Goal: Task Accomplishment & Management: Manage account settings

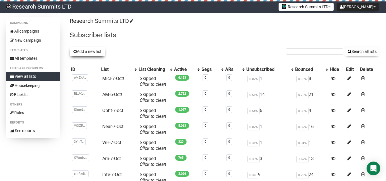
click at [81, 52] on button "Add a new list" at bounding box center [87, 52] width 35 height 10
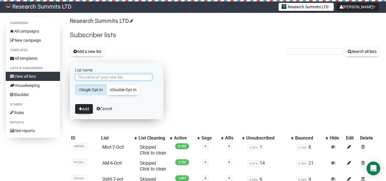
click at [123, 79] on input "List name" at bounding box center [113, 77] width 77 height 6
type input "Neur-8-Oct"
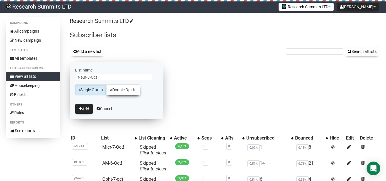
click at [124, 92] on link "Double Opt-In" at bounding box center [123, 89] width 34 height 11
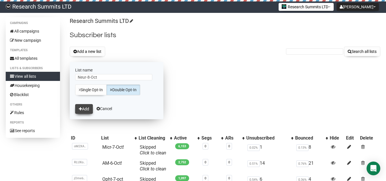
click at [89, 107] on button "Add" at bounding box center [84, 109] width 18 height 10
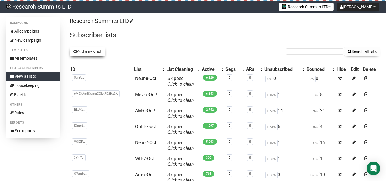
click at [91, 51] on button "Add a new list" at bounding box center [87, 52] width 35 height 10
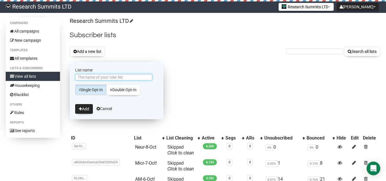
drag, startPoint x: 93, startPoint y: 79, endPoint x: 97, endPoint y: 82, distance: 5.3
click at [93, 79] on input "List name" at bounding box center [113, 77] width 77 height 6
click at [117, 77] on input "List name" at bounding box center [113, 77] width 77 height 6
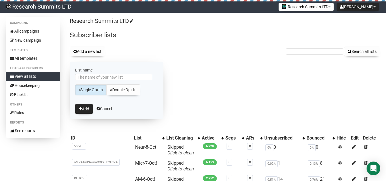
click at [202, 79] on div "Research Summits LTD Subscriber lists Add a new list Search all lists List name…" at bounding box center [225, 171] width 311 height 308
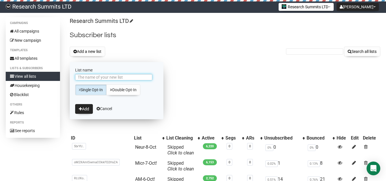
click at [115, 79] on input "List name" at bounding box center [113, 77] width 77 height 6
type input "Onco-8-oct"
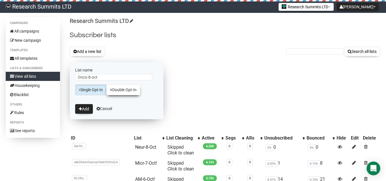
click at [119, 94] on link "Double Opt-In" at bounding box center [123, 89] width 34 height 11
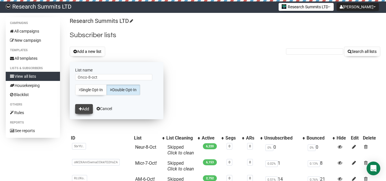
click at [89, 107] on button "Add" at bounding box center [84, 109] width 18 height 10
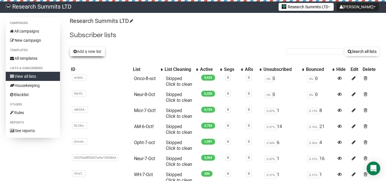
click at [98, 50] on button "Add a new list" at bounding box center [87, 52] width 35 height 10
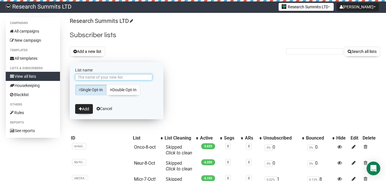
click at [116, 78] on input "List name" at bounding box center [113, 77] width 77 height 6
type input "WH-8-Oct"
click at [118, 83] on div "WH-8-Oct Single Opt-In Double Opt-In" at bounding box center [116, 84] width 83 height 21
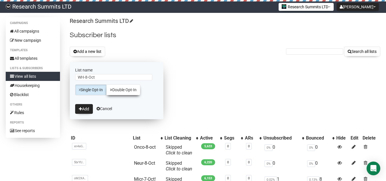
click at [119, 87] on link "Double Opt-In" at bounding box center [123, 89] width 34 height 11
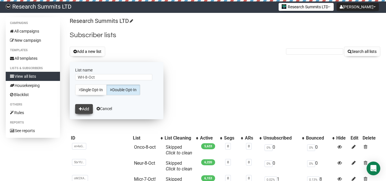
click at [83, 110] on button "Add" at bounding box center [84, 109] width 18 height 10
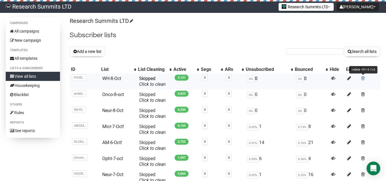
click at [362, 79] on span at bounding box center [363, 78] width 4 height 5
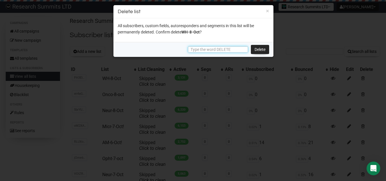
click at [212, 48] on input "text" at bounding box center [218, 49] width 60 height 6
type input "DELETE"
click at [258, 49] on link "Delete" at bounding box center [260, 49] width 18 height 9
click at [261, 51] on link "Delete" at bounding box center [260, 49] width 18 height 9
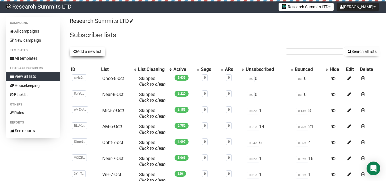
click at [93, 52] on button "Add a new list" at bounding box center [87, 52] width 35 height 10
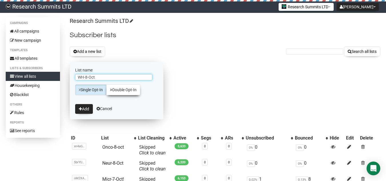
type input "WH-8-Oct"
click at [131, 89] on link "Double Opt-In" at bounding box center [123, 89] width 34 height 11
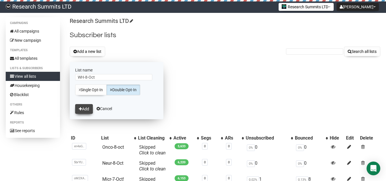
click at [80, 112] on button "Add" at bounding box center [84, 109] width 18 height 10
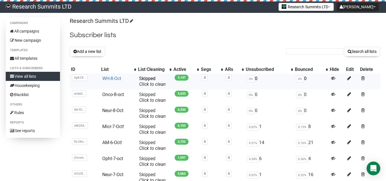
click at [114, 77] on link "WH-8-Oct" at bounding box center [111, 78] width 19 height 5
click at [363, 78] on span at bounding box center [363, 78] width 4 height 5
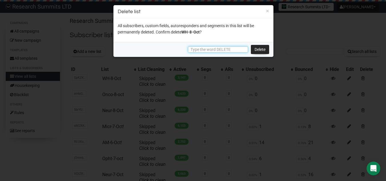
click at [236, 48] on input "text" at bounding box center [218, 49] width 60 height 6
type input "DELETE"
click at [255, 48] on link "Delete" at bounding box center [260, 49] width 18 height 9
drag, startPoint x: 201, startPoint y: 30, endPoint x: 184, endPoint y: 30, distance: 17.2
click at [184, 30] on p "All subscribers, custom fields, autoresponders and segments in this list will b…" at bounding box center [194, 29] width 152 height 13
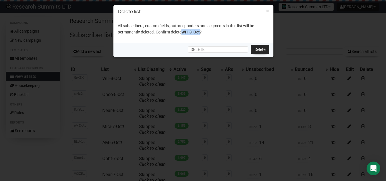
copy span "WH-8-Oct"
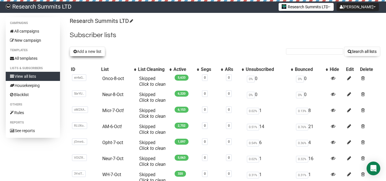
click at [89, 51] on button "Add a new list" at bounding box center [87, 52] width 35 height 10
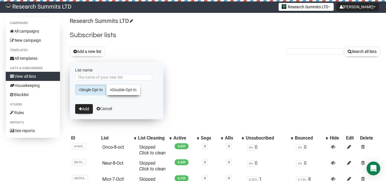
click at [119, 87] on link "Double Opt-In" at bounding box center [123, 89] width 34 height 11
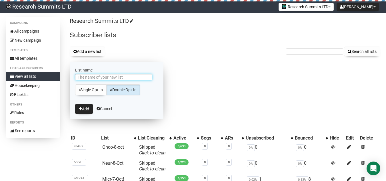
click at [109, 77] on input "List name" at bounding box center [113, 77] width 77 height 6
type input "WH-8-Oct"
click at [87, 106] on button "Add" at bounding box center [84, 109] width 18 height 10
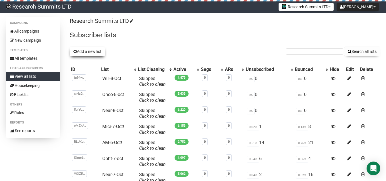
click at [92, 51] on button "Add a new list" at bounding box center [87, 52] width 35 height 10
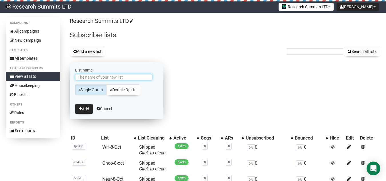
click at [95, 78] on input "List name" at bounding box center [113, 77] width 77 height 6
type input "Micr-8-Oct"
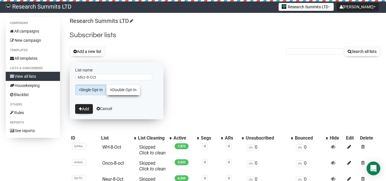
click at [118, 88] on link "Double Opt-In" at bounding box center [123, 89] width 34 height 11
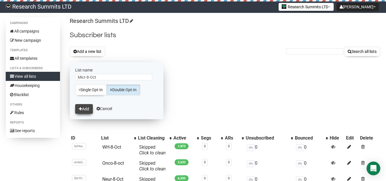
click at [88, 108] on button "Add" at bounding box center [84, 109] width 18 height 10
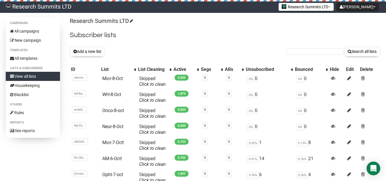
click at [154, 53] on div "Add a new list Search all lists" at bounding box center [225, 52] width 311 height 10
click at [85, 52] on button "Add a new list" at bounding box center [87, 52] width 35 height 10
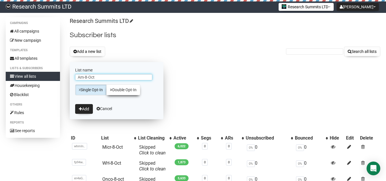
type input "Am-8-Oct"
click at [115, 89] on link "Double Opt-In" at bounding box center [123, 89] width 34 height 11
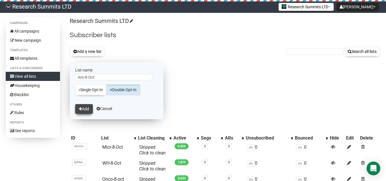
click at [84, 112] on button "Add" at bounding box center [84, 109] width 18 height 10
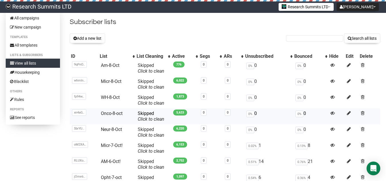
scroll to position [29, 0]
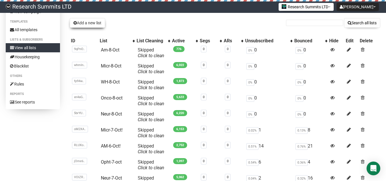
click at [89, 25] on button "Add a new list" at bounding box center [87, 23] width 35 height 10
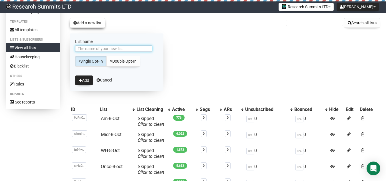
scroll to position [0, 0]
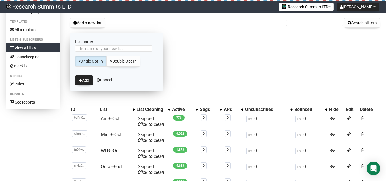
click at [98, 44] on form "List name Single Opt-In Double Opt-In Add Cancel" at bounding box center [117, 61] width 94 height 57
click at [99, 49] on input "List name" at bounding box center [113, 48] width 77 height 6
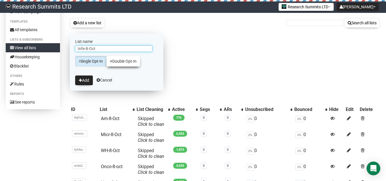
type input "Infe-8-Oct"
click at [122, 60] on link "Double Opt-In" at bounding box center [123, 61] width 34 height 11
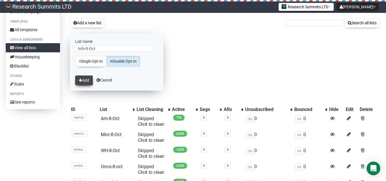
click at [90, 79] on button "Add" at bounding box center [84, 80] width 18 height 10
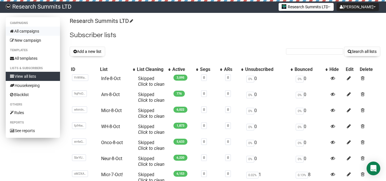
click at [30, 31] on link "All campaigns" at bounding box center [33, 31] width 54 height 9
